Goal: Navigation & Orientation: Find specific page/section

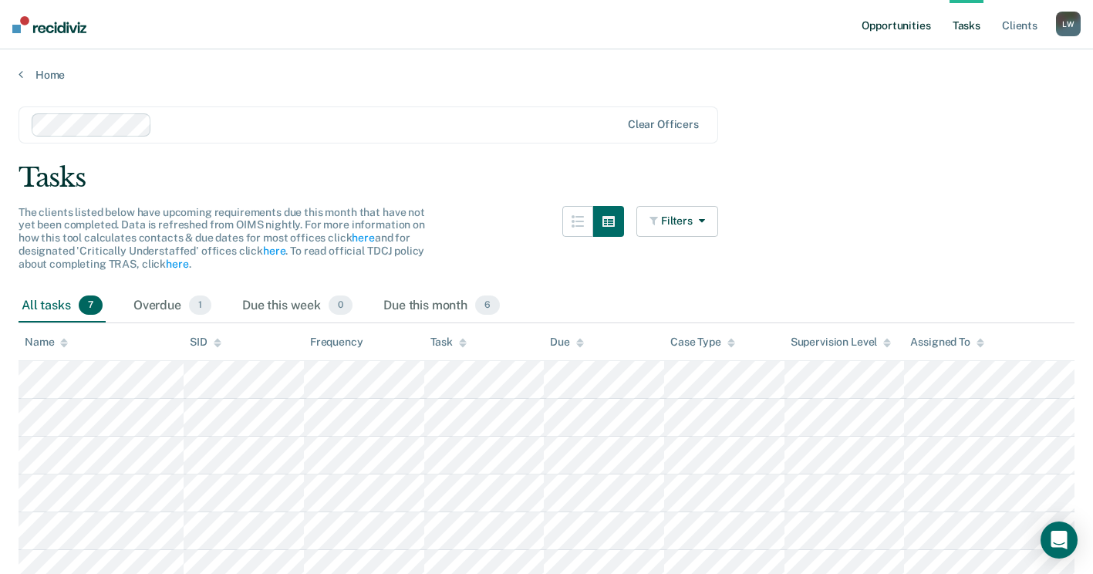
click at [890, 29] on link "Opportunities" at bounding box center [895, 24] width 75 height 49
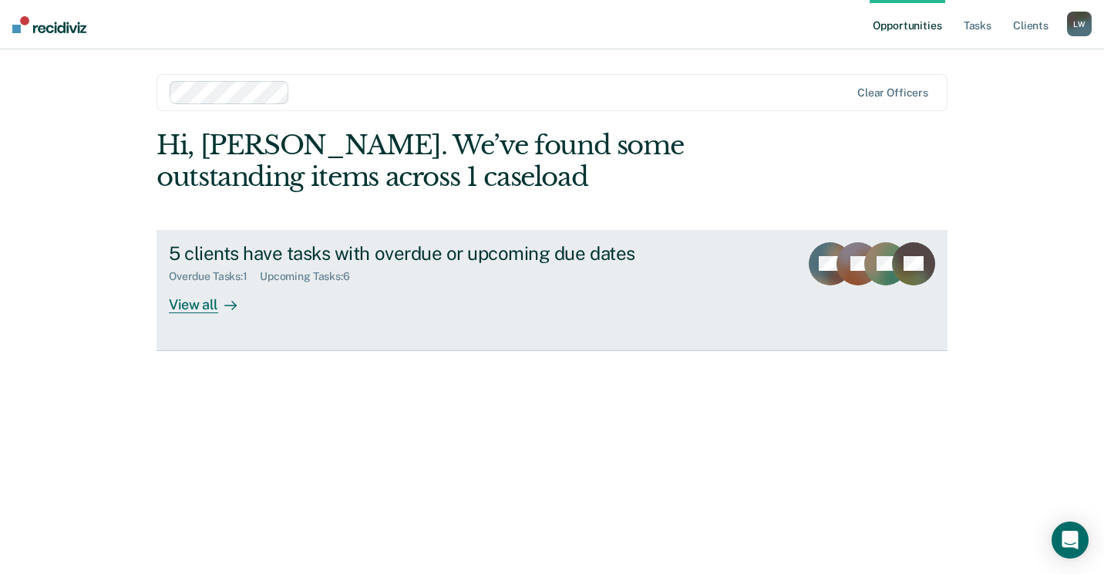
click at [213, 300] on div "View all" at bounding box center [212, 298] width 86 height 30
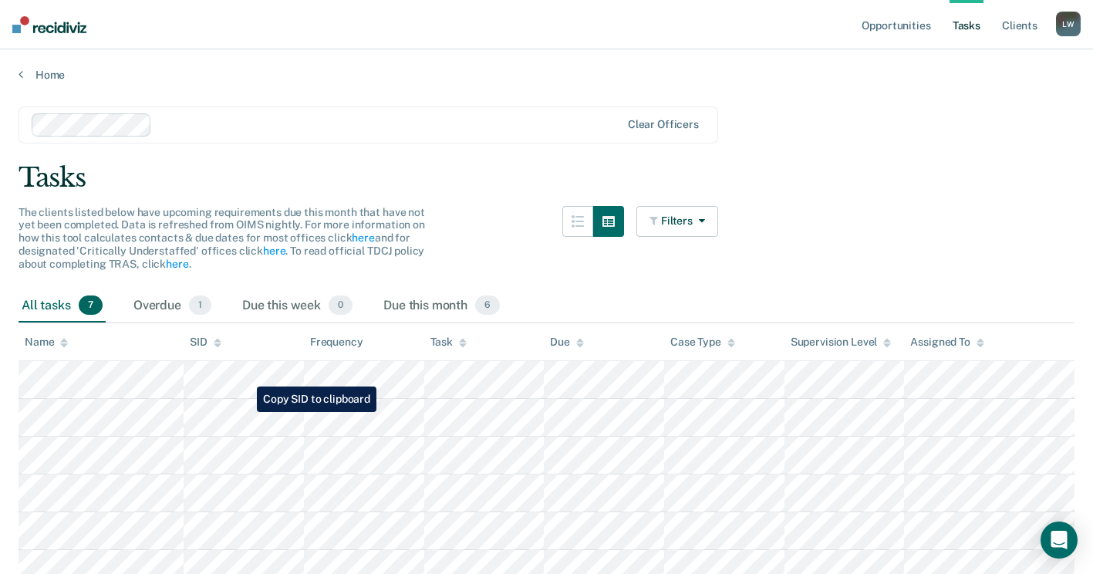
scroll to position [68, 0]
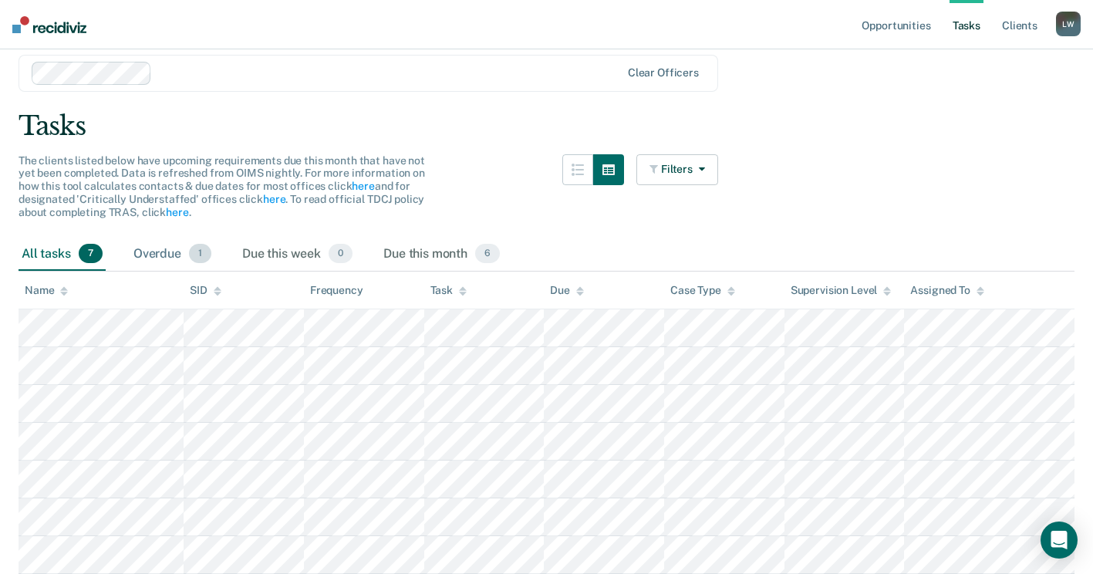
click at [189, 244] on div "Overdue 1" at bounding box center [172, 255] width 84 height 34
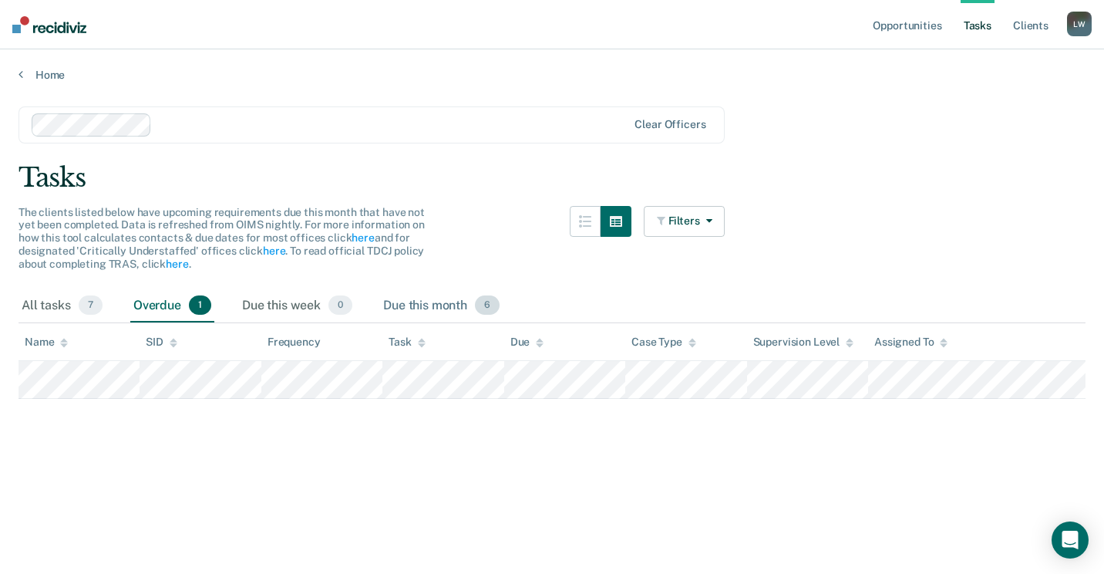
click at [451, 305] on div "Due this month 6" at bounding box center [441, 306] width 123 height 34
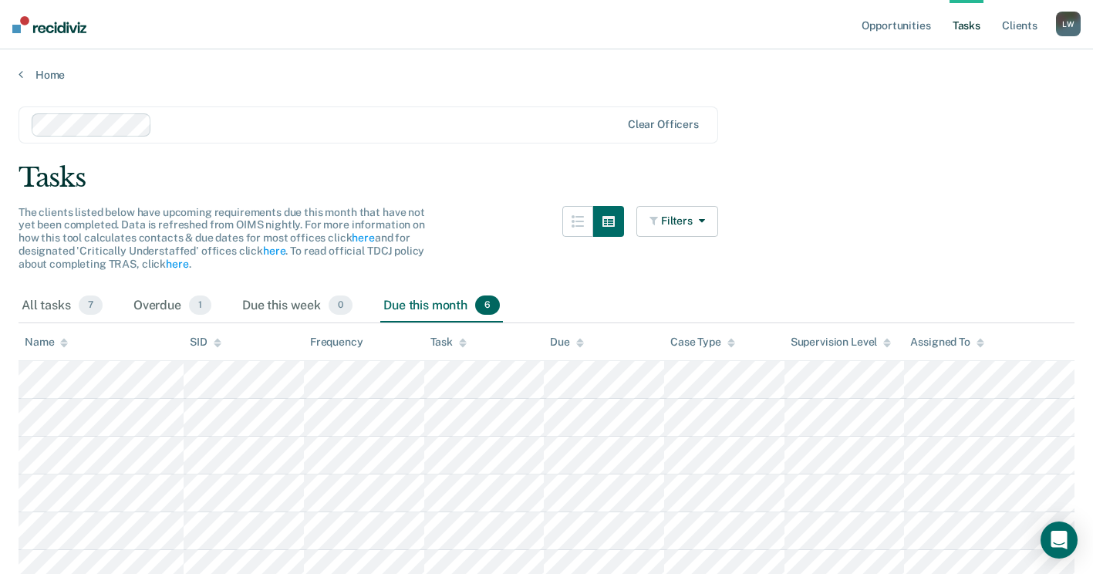
click at [958, 27] on link "Tasks" at bounding box center [966, 24] width 34 height 49
click at [1010, 20] on link "Client s" at bounding box center [1020, 24] width 42 height 49
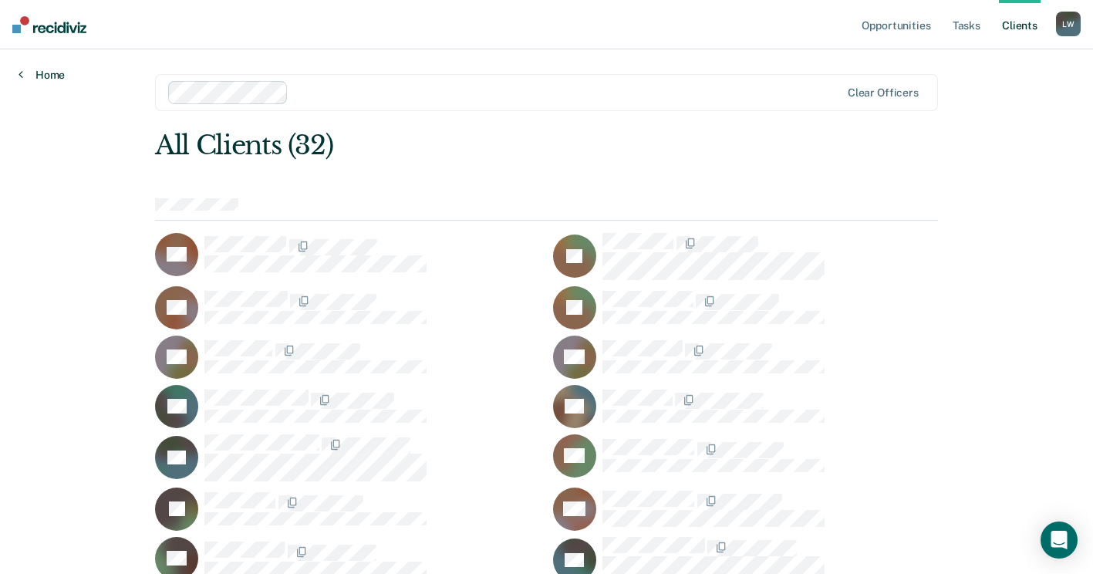
click at [23, 72] on link "Home" at bounding box center [42, 75] width 46 height 14
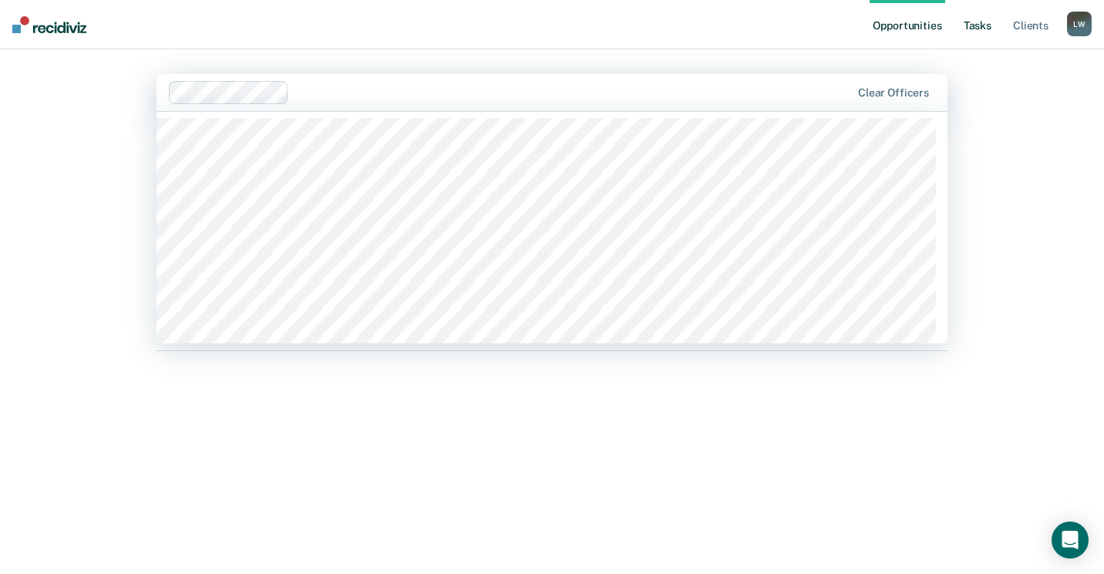
click at [972, 25] on link "Tasks" at bounding box center [978, 24] width 34 height 49
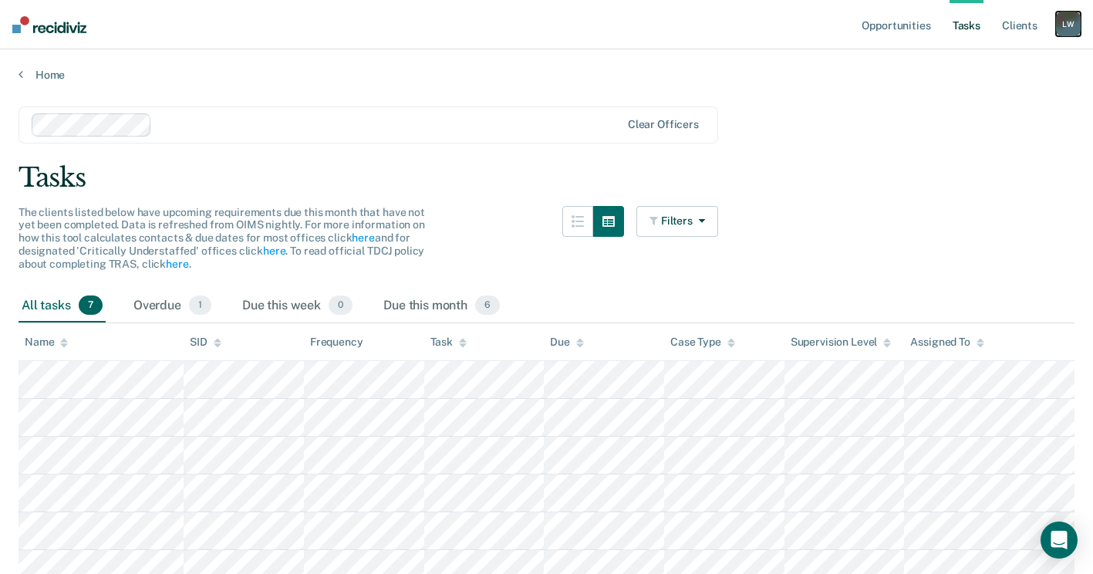
click at [1064, 22] on div "[PERSON_NAME]" at bounding box center [1068, 24] width 25 height 25
click at [1016, 18] on link "Client s" at bounding box center [1020, 24] width 42 height 49
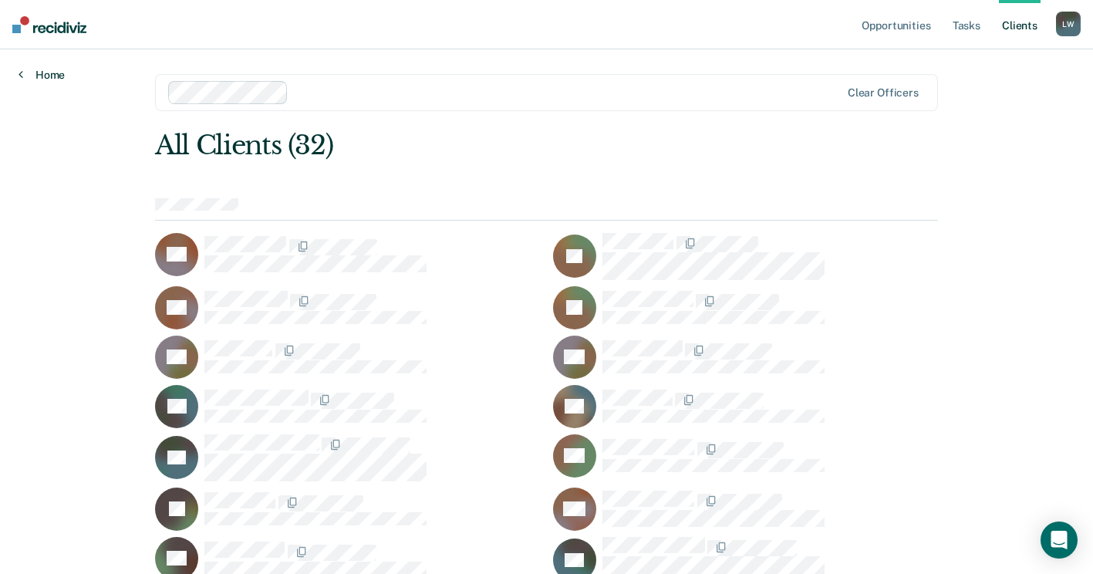
click at [41, 69] on link "Home" at bounding box center [42, 75] width 46 height 14
